Goal: Task Accomplishment & Management: Manage account settings

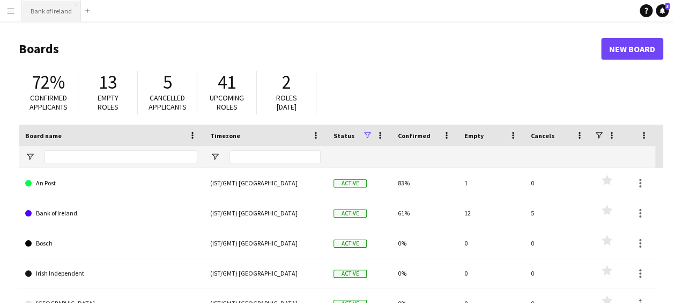
click at [36, 13] on button "Bank of Ireland Close" at bounding box center [51, 11] width 59 height 21
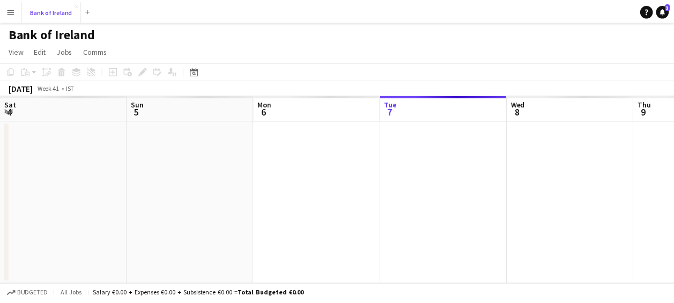
scroll to position [0, 256]
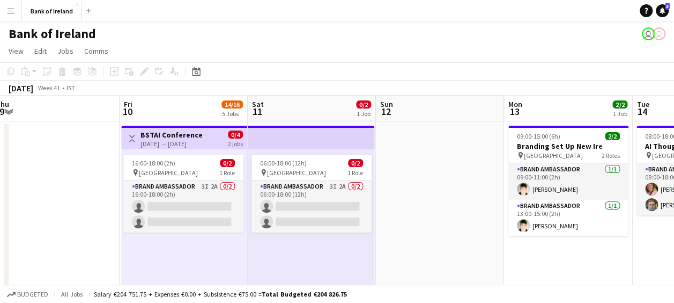
drag, startPoint x: 562, startPoint y: 104, endPoint x: 169, endPoint y: 112, distance: 393.3
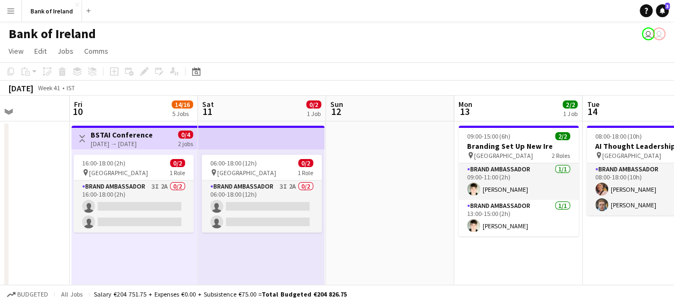
scroll to position [0, 315]
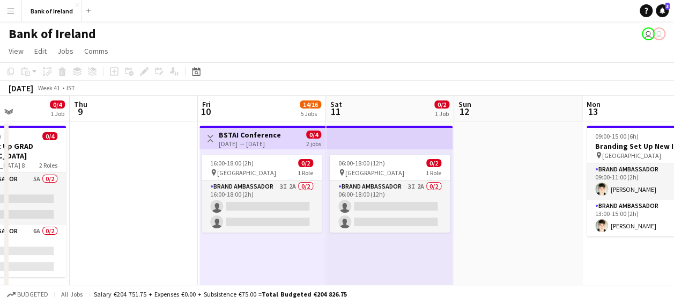
drag, startPoint x: 448, startPoint y: 108, endPoint x: 144, endPoint y: 95, distance: 304.4
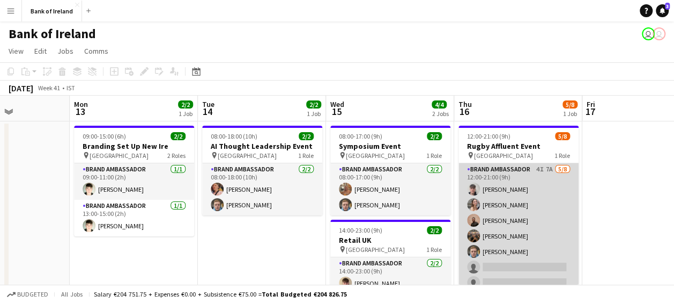
click at [471, 186] on app-user-avatar at bounding box center [473, 188] width 13 height 13
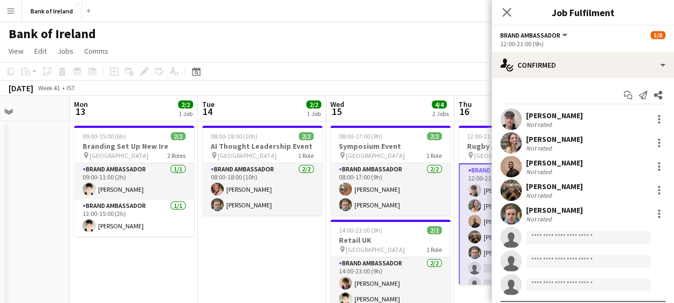
click at [506, 116] on app-user-avatar at bounding box center [510, 118] width 21 height 21
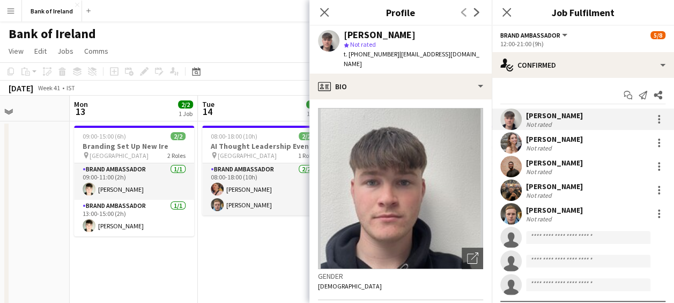
click at [247, 6] on app-navbar "Menu Boards Boards Boards All jobs Status Workforce Workforce My Workforce Recr…" at bounding box center [337, 10] width 674 height 21
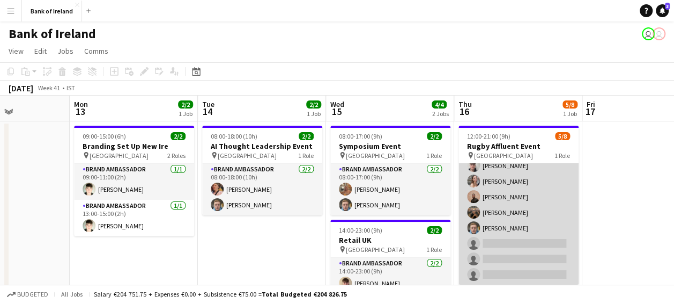
scroll to position [0, 0]
